Goal: Find specific page/section: Find specific page/section

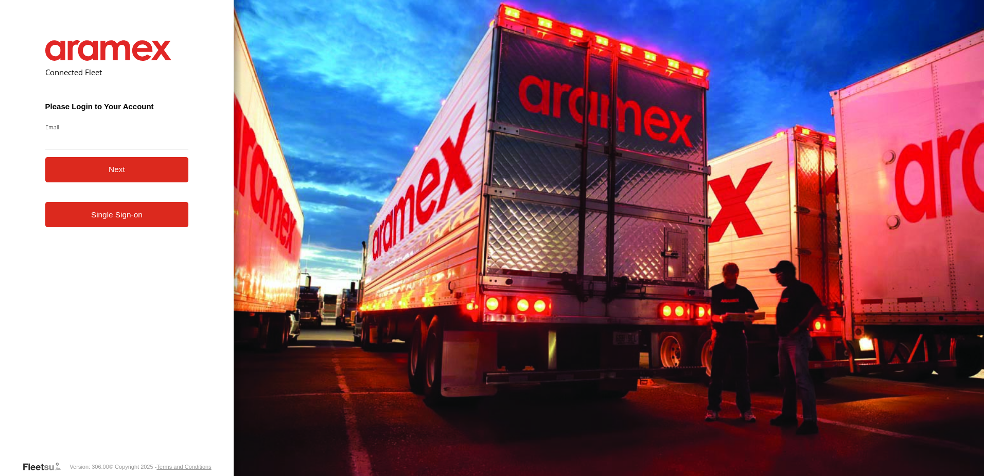
type input "**********"
click at [79, 183] on form "**********" at bounding box center [117, 242] width 174 height 435
drag, startPoint x: 79, startPoint y: 183, endPoint x: 83, endPoint y: 172, distance: 11.6
click at [83, 172] on button "Next" at bounding box center [117, 169] width 144 height 25
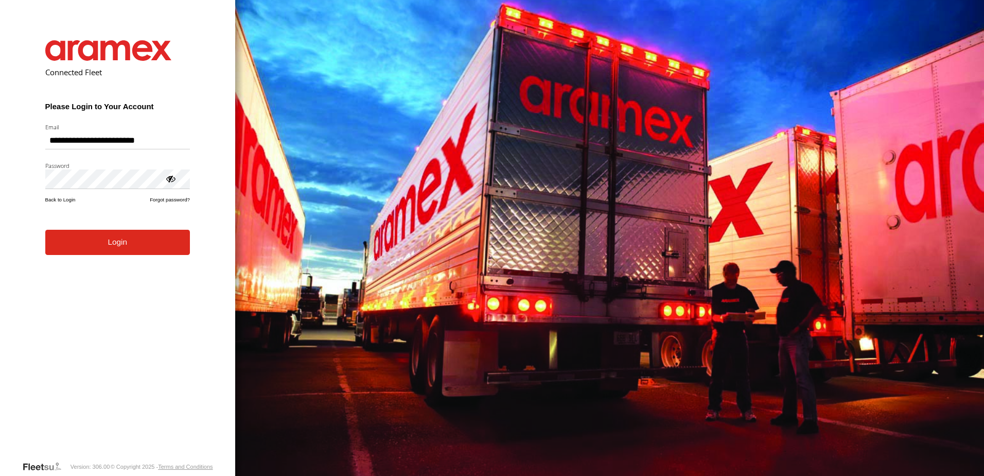
click at [101, 242] on button "Login" at bounding box center [117, 242] width 145 height 25
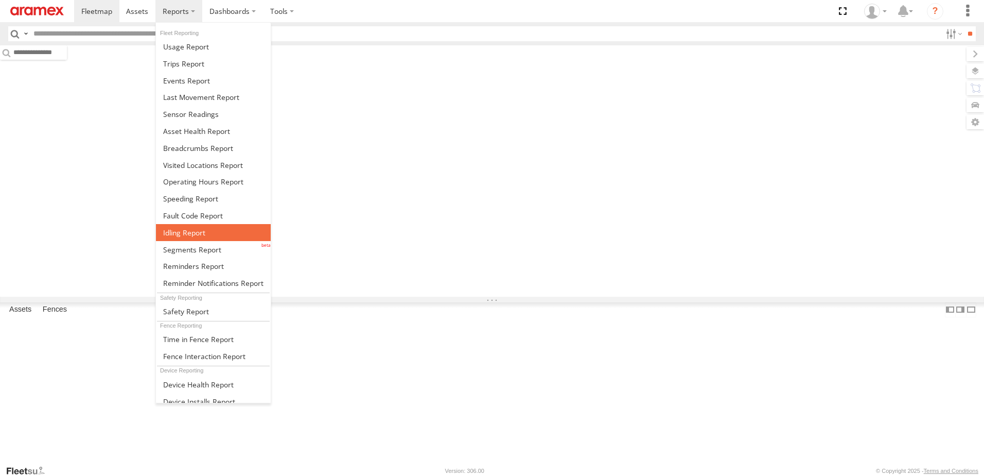
click at [178, 232] on span at bounding box center [184, 232] width 42 height 10
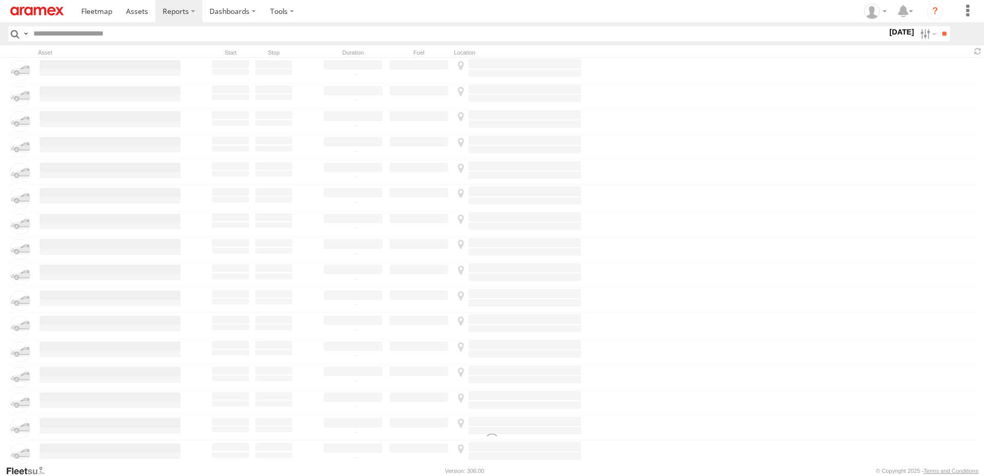
click at [176, 36] on input "text" at bounding box center [458, 33] width 858 height 15
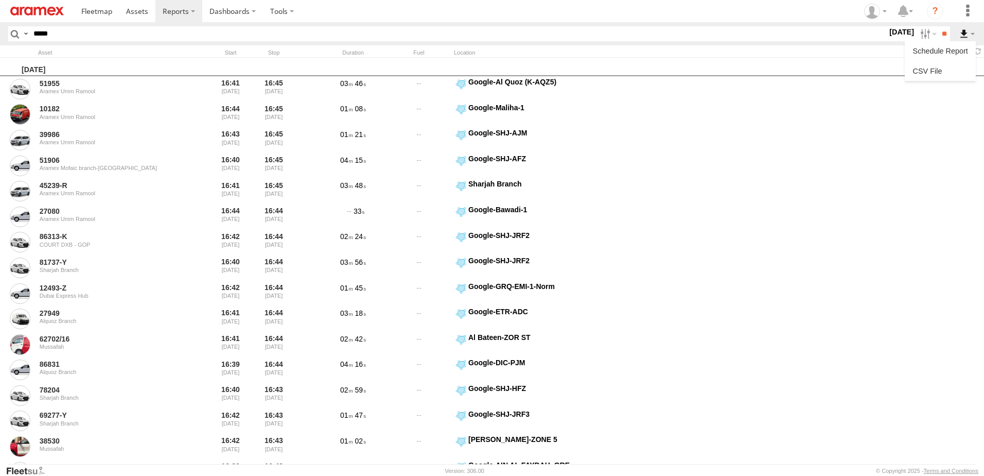
type input "*****"
click at [959, 31] on label at bounding box center [966, 33] width 17 height 15
click at [939, 32] on input "**" at bounding box center [944, 33] width 12 height 15
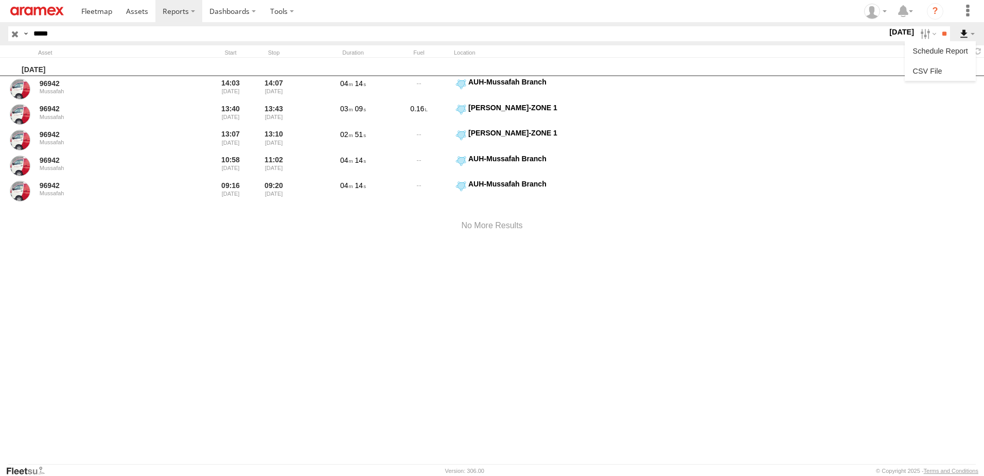
click at [972, 31] on label at bounding box center [966, 33] width 17 height 15
click at [931, 30] on label at bounding box center [927, 33] width 22 height 15
click at [916, 32] on label at bounding box center [927, 33] width 22 height 15
click at [938, 31] on input "**" at bounding box center [944, 33] width 12 height 15
click at [528, 273] on div "[DATE] 96942 Mussafah 14:03 [DATE] 14:07 [DATE] 04 14 AUH-Mussafah Branch 24.38…" at bounding box center [492, 261] width 984 height 407
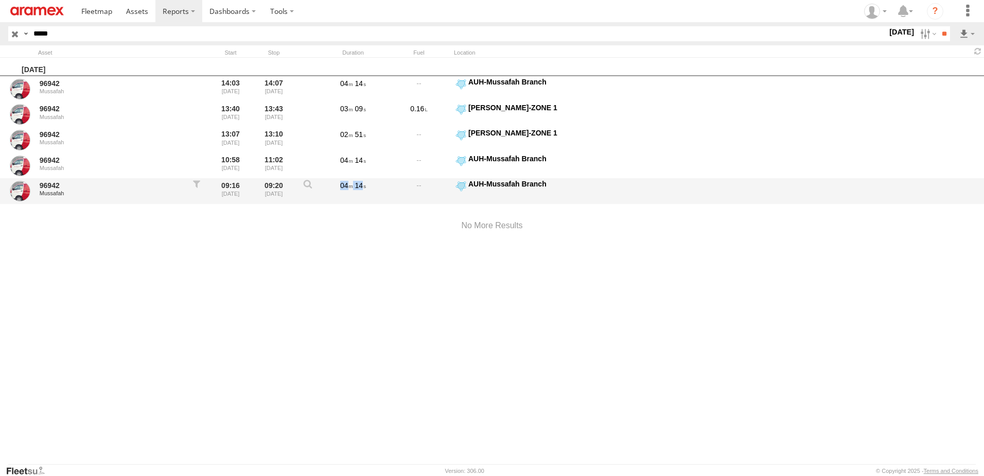
drag, startPoint x: 369, startPoint y: 185, endPoint x: 337, endPoint y: 187, distance: 31.5
click at [337, 187] on div "04 14" at bounding box center [353, 191] width 62 height 24
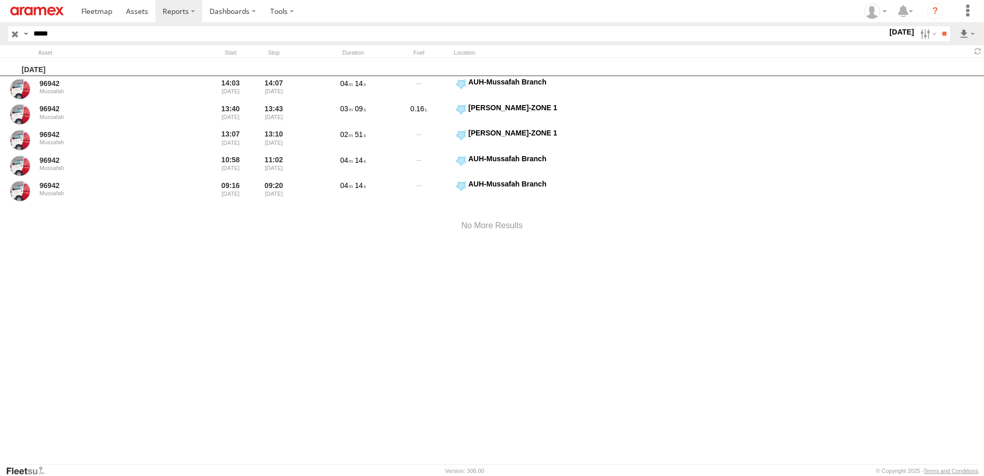
drag, startPoint x: 337, startPoint y: 187, endPoint x: 398, endPoint y: 249, distance: 86.6
click at [404, 252] on div "[DATE] 96942 Mussafah 14:03 [DATE] 14:07 [DATE] 04 14 AUH-Mussafah Branch 24.38…" at bounding box center [492, 261] width 984 height 407
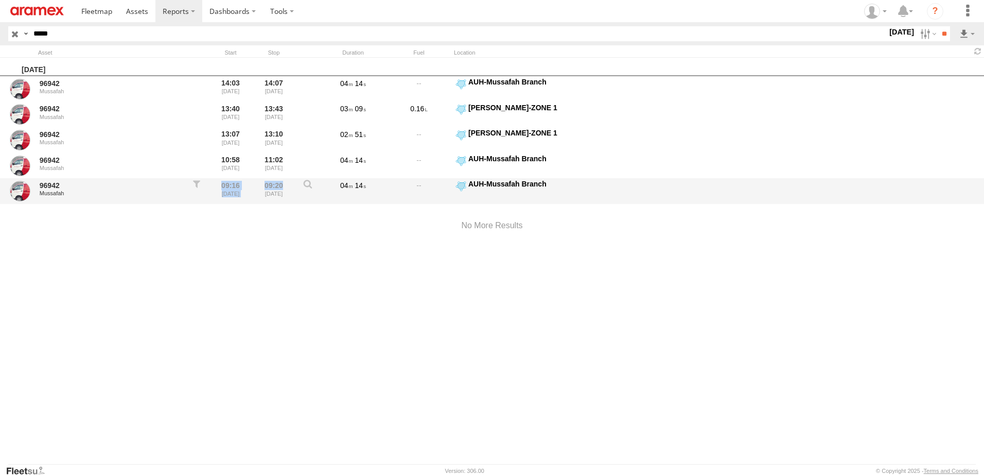
drag, startPoint x: 217, startPoint y: 183, endPoint x: 287, endPoint y: 184, distance: 69.5
click at [287, 184] on div "96942 Mussafah 09:16 [DATE] 09:20 [DATE] 04 14 AUH-Mussafah Branch 24.38092 54.…" at bounding box center [492, 191] width 984 height 26
drag, startPoint x: 287, startPoint y: 184, endPoint x: 375, endPoint y: 202, distance: 90.4
click at [367, 219] on div at bounding box center [492, 226] width 984 height 44
drag, startPoint x: 376, startPoint y: 186, endPoint x: 320, endPoint y: 187, distance: 55.6
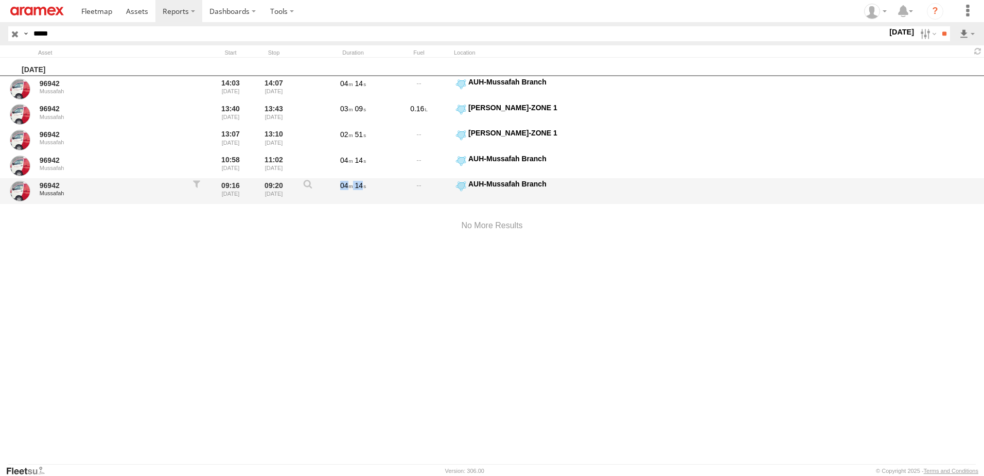
click at [320, 187] on div "96942 Mussafah 09:16 [DATE] 09:20 [DATE] 04 14 AUH-Mussafah Branch 24.38092 54.…" at bounding box center [492, 191] width 984 height 26
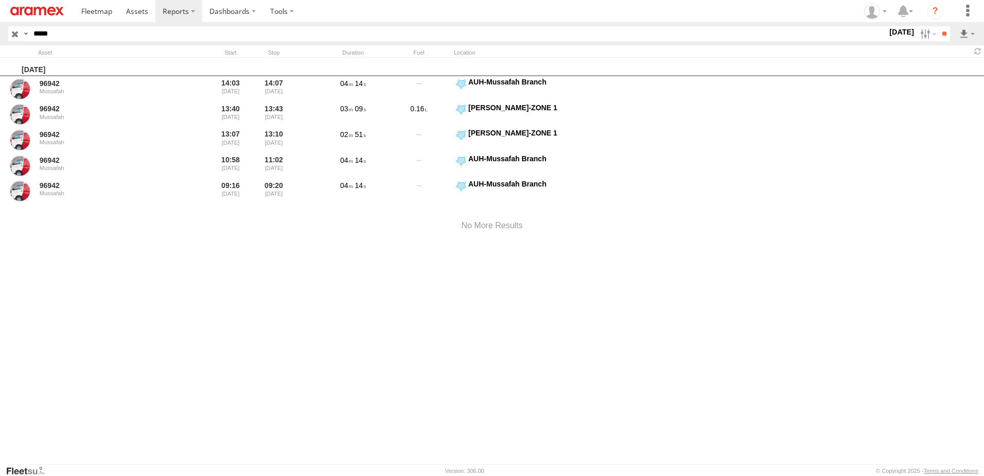
drag, startPoint x: 320, startPoint y: 187, endPoint x: 369, endPoint y: 247, distance: 77.2
click at [369, 247] on div at bounding box center [492, 226] width 984 height 44
